Goal: Transaction & Acquisition: Purchase product/service

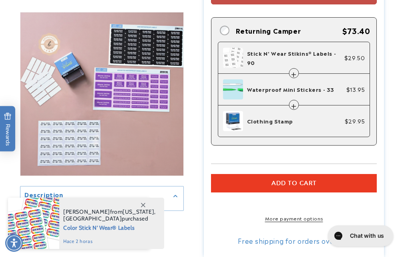
click at [313, 183] on span "Add to cart" at bounding box center [293, 182] width 45 height 7
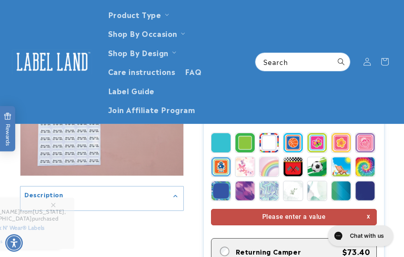
scroll to position [239, 0]
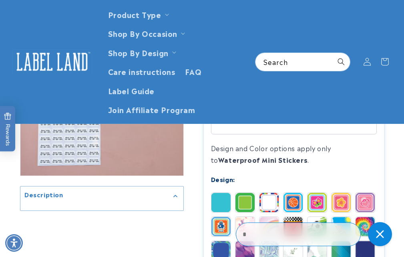
drag, startPoint x: 291, startPoint y: 195, endPoint x: 302, endPoint y: 183, distance: 16.2
click at [291, 195] on img at bounding box center [292, 202] width 19 height 19
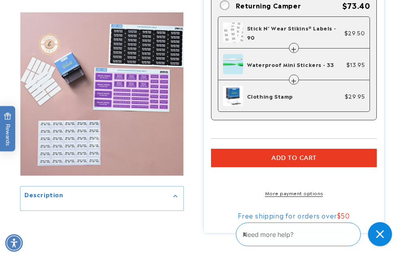
click at [213, 181] on shop-pay-wallet-button at bounding box center [212, 177] width 2 height 10
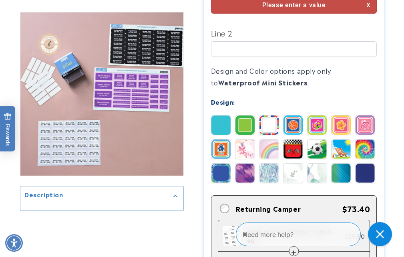
scroll to position [319, 0]
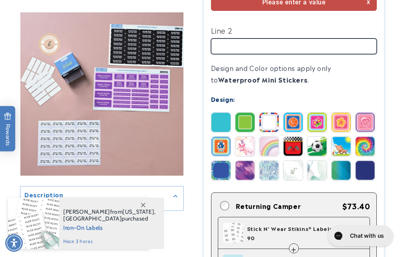
click at [251, 46] on input "Line 2" at bounding box center [294, 46] width 166 height 16
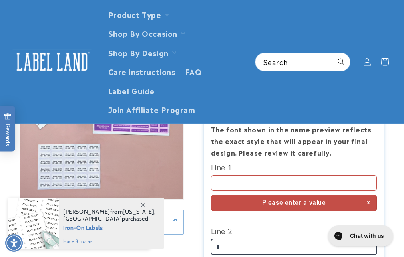
scroll to position [79, 0]
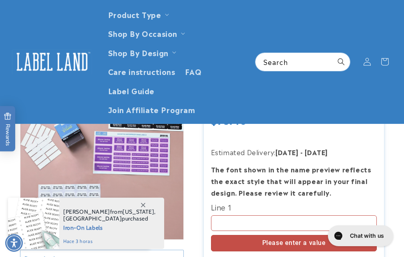
type input "*"
click at [287, 217] on input "Line 1" at bounding box center [294, 223] width 166 height 16
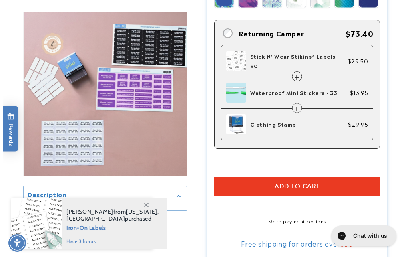
scroll to position [559, 0]
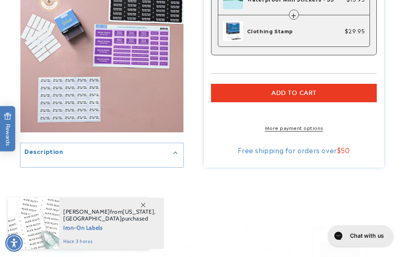
type input "****"
click at [213, 116] on shop-pay-wallet-button at bounding box center [212, 112] width 2 height 10
